Goal: Information Seeking & Learning: Learn about a topic

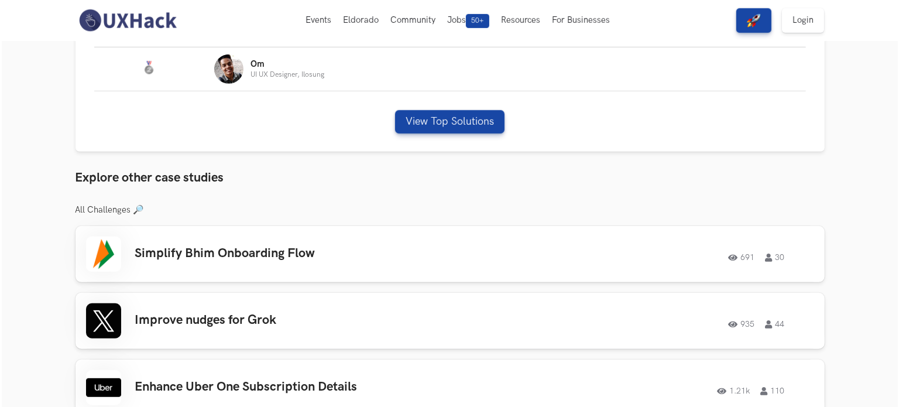
scroll to position [468, 0]
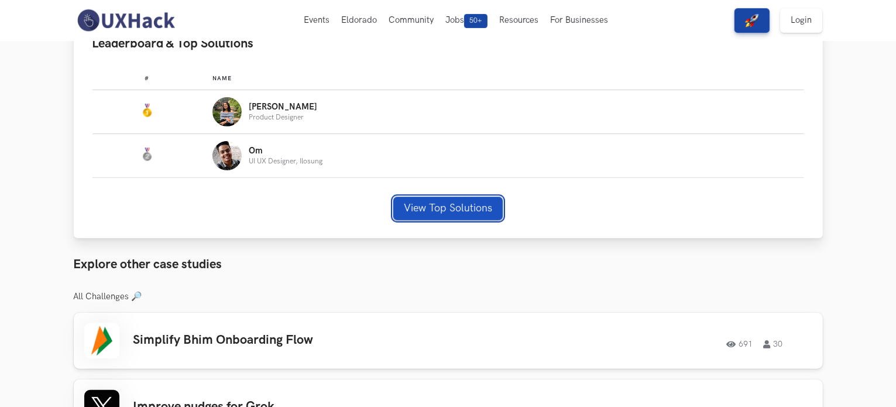
click at [478, 213] on button "View Top Solutions" at bounding box center [447, 208] width 109 height 23
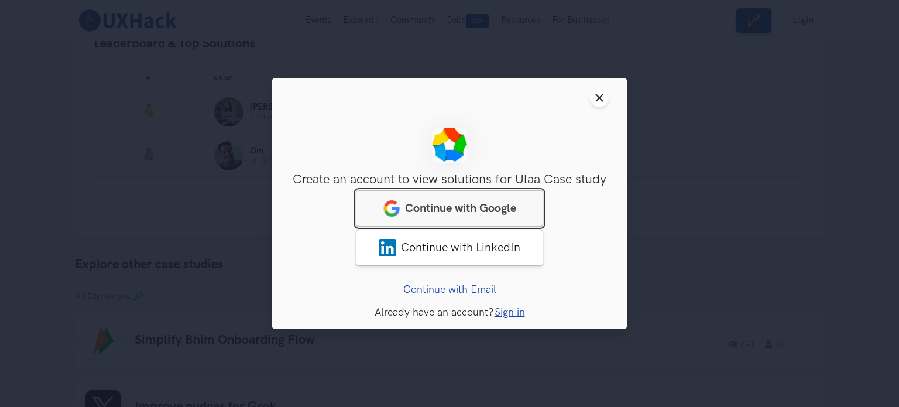
click at [478, 213] on span "Continue with Google" at bounding box center [460, 208] width 111 height 14
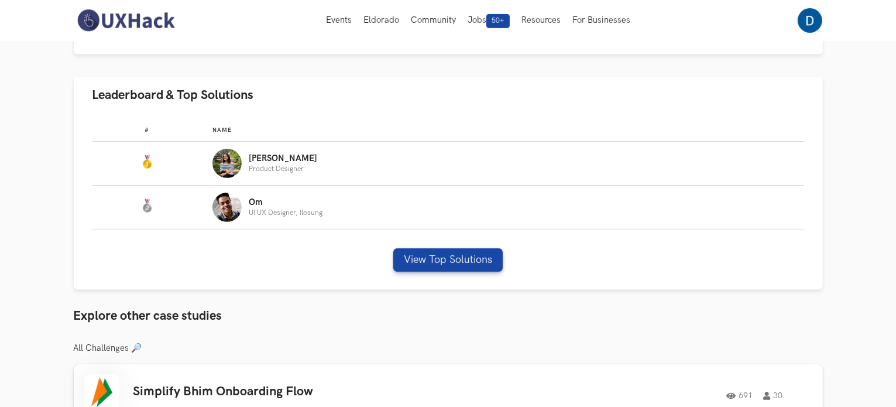
scroll to position [410, 0]
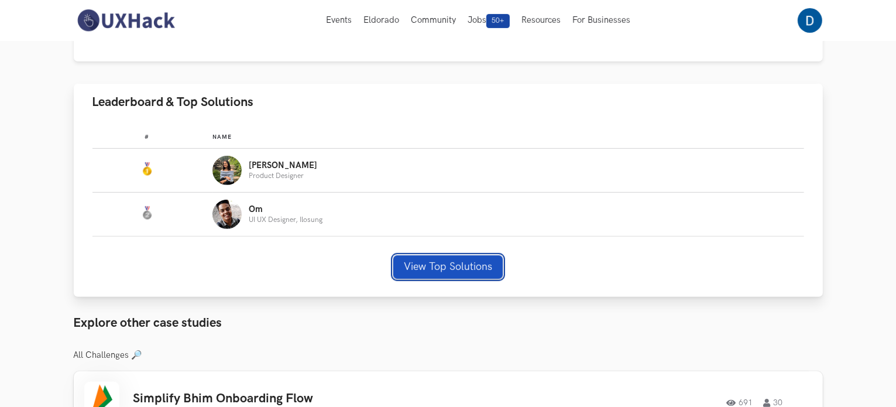
click at [414, 272] on button "View Top Solutions" at bounding box center [447, 266] width 109 height 23
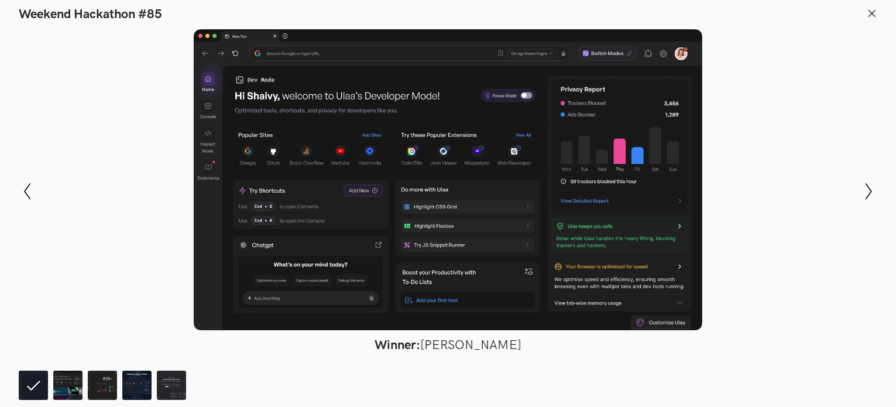
scroll to position [585, 0]
click at [874, 187] on icon "Show next slide" at bounding box center [868, 191] width 17 height 17
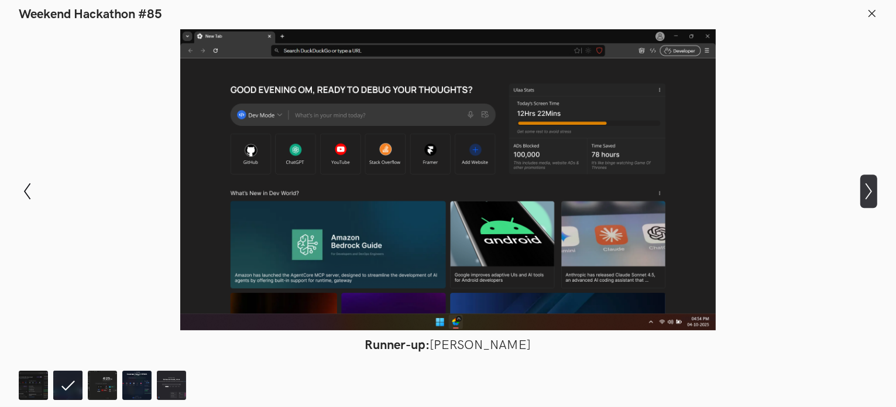
click at [874, 187] on icon "Show next slide" at bounding box center [868, 191] width 17 height 17
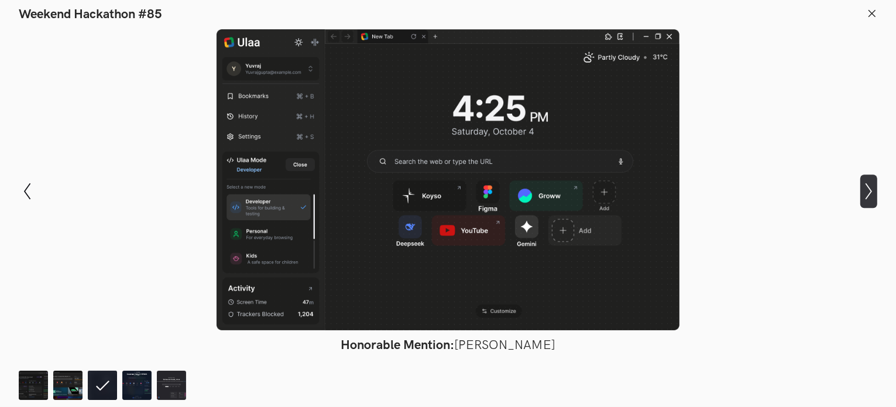
click at [874, 187] on icon "Show next slide" at bounding box center [868, 191] width 17 height 17
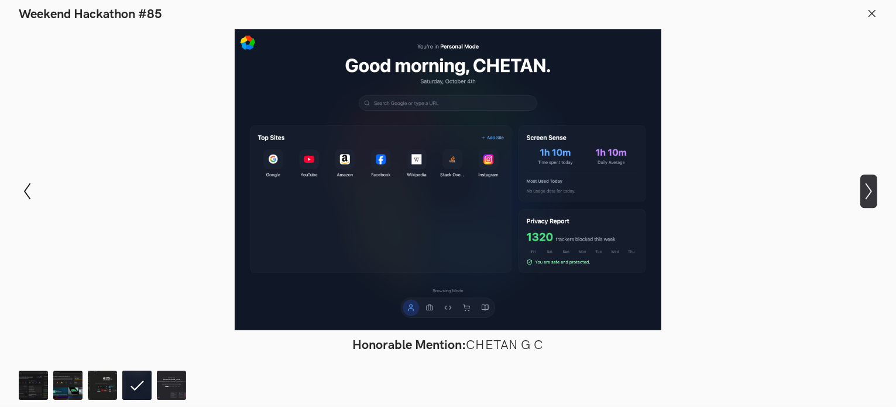
click at [874, 187] on icon "Show next slide" at bounding box center [868, 191] width 17 height 17
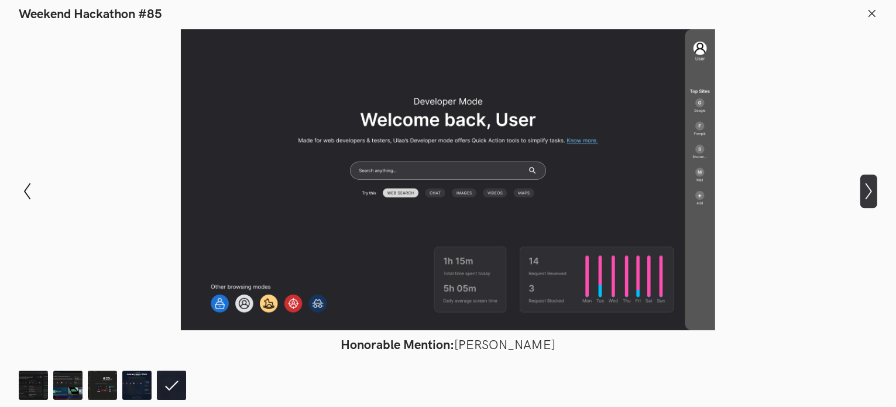
click at [874, 187] on icon "Show next slide" at bounding box center [868, 191] width 17 height 17
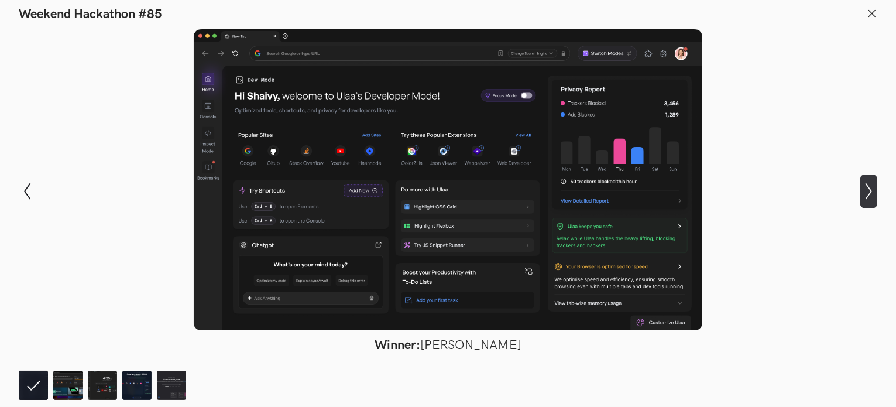
click at [874, 187] on icon "Show next slide" at bounding box center [868, 191] width 17 height 17
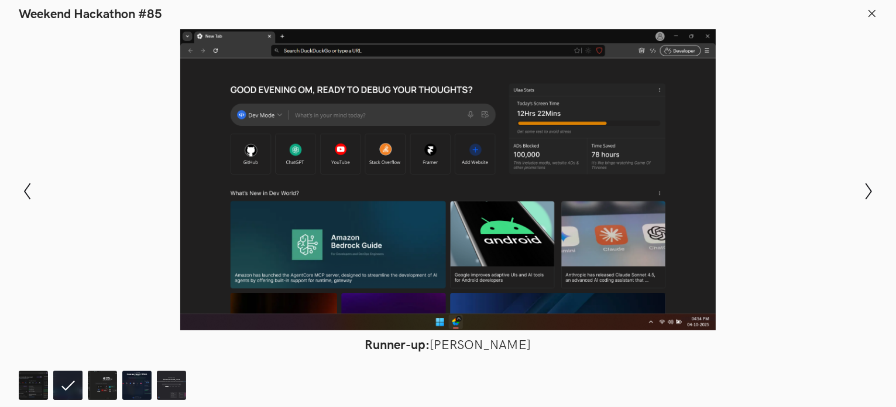
click at [873, 9] on icon at bounding box center [872, 13] width 11 height 11
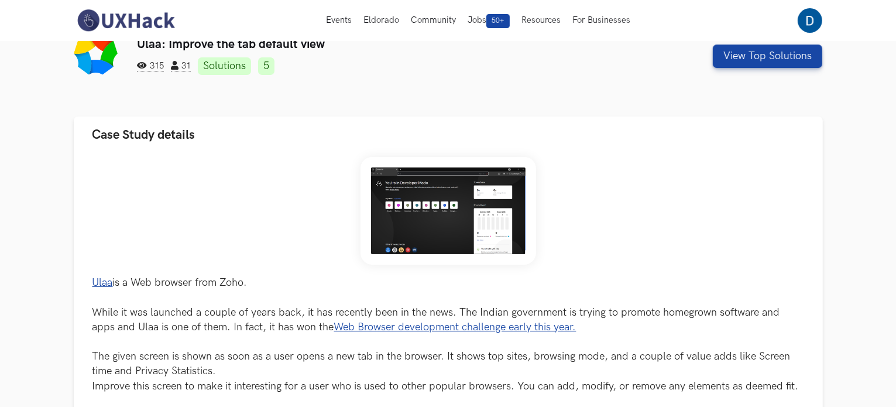
scroll to position [0, 0]
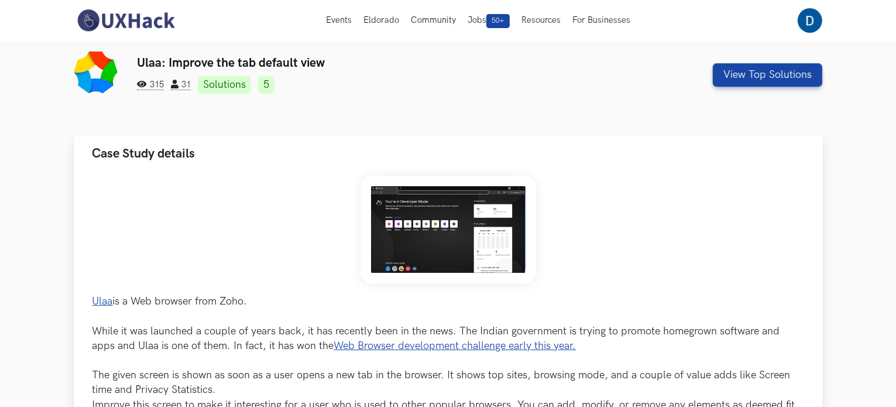
click at [448, 221] on img at bounding box center [448, 230] width 176 height 108
click at [447, 233] on img at bounding box center [448, 230] width 176 height 108
click at [157, 16] on img at bounding box center [126, 20] width 104 height 25
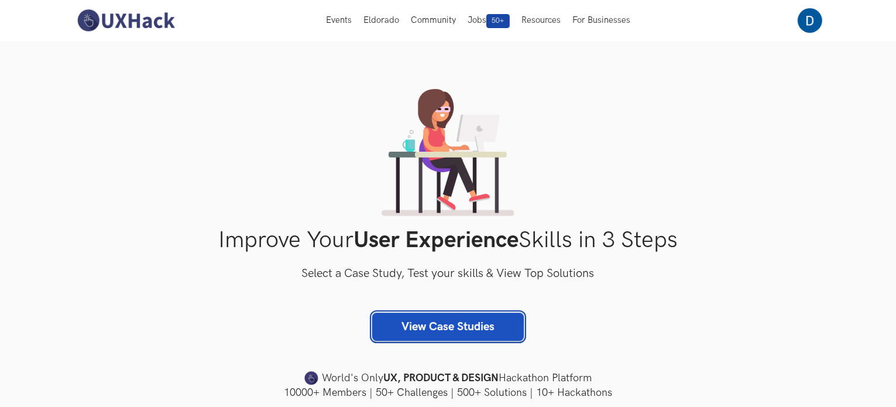
click at [431, 317] on link "View Case Studies" at bounding box center [448, 326] width 152 height 28
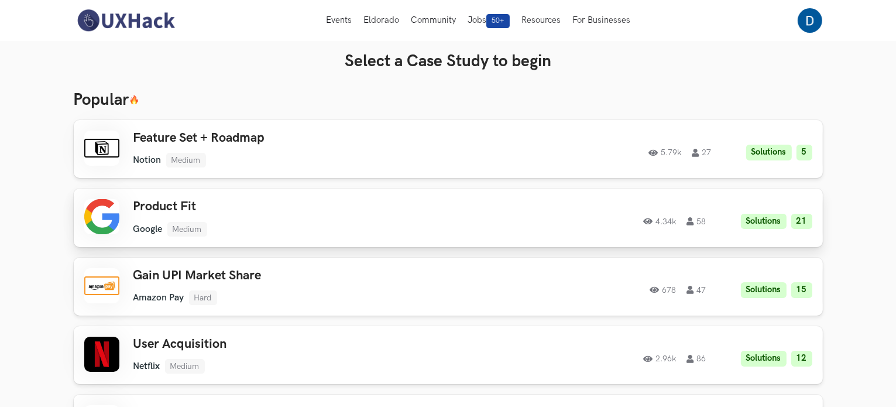
click at [498, 209] on div "4.34k 58 Solutions 21" at bounding box center [653, 218] width 318 height 23
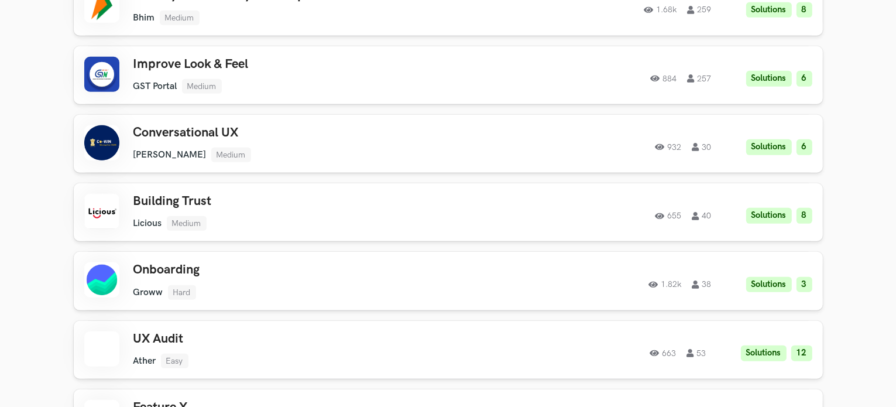
scroll to position [1112, 0]
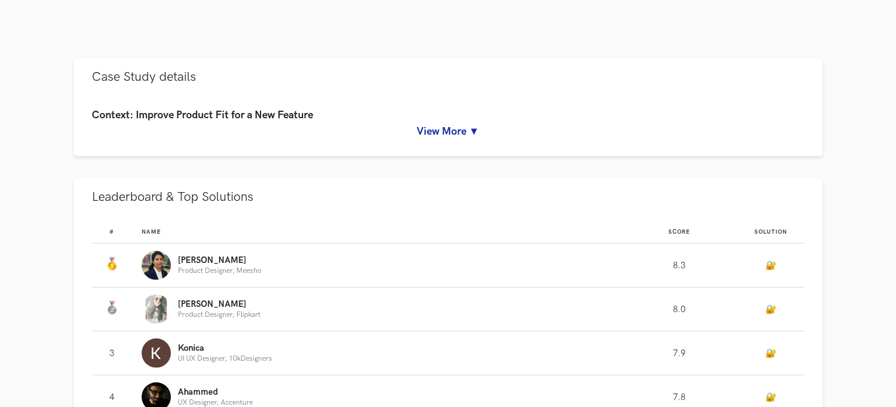
scroll to position [527, 0]
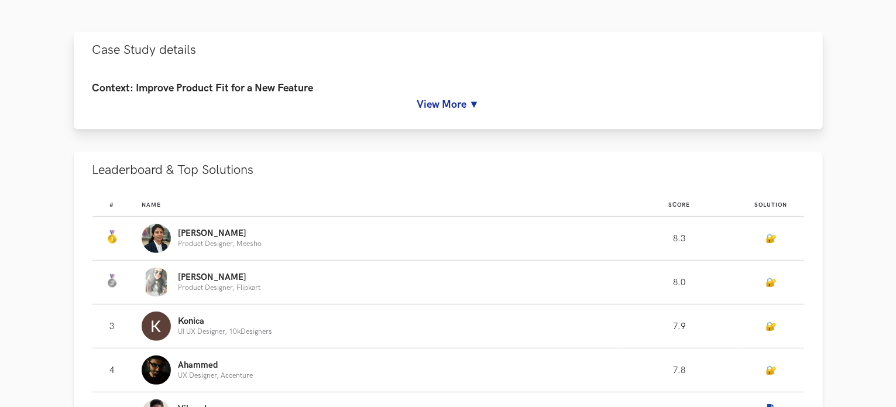
click at [455, 102] on link "View More ▼" at bounding box center [447, 104] width 711 height 12
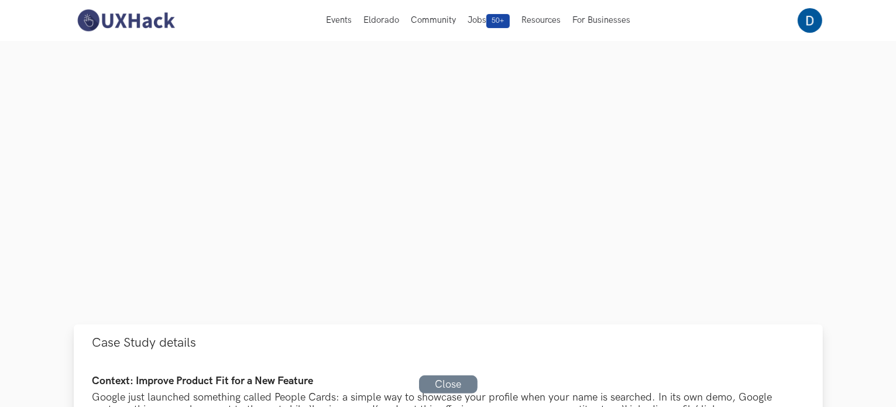
scroll to position [0, 0]
